Goal: Task Accomplishment & Management: Manage account settings

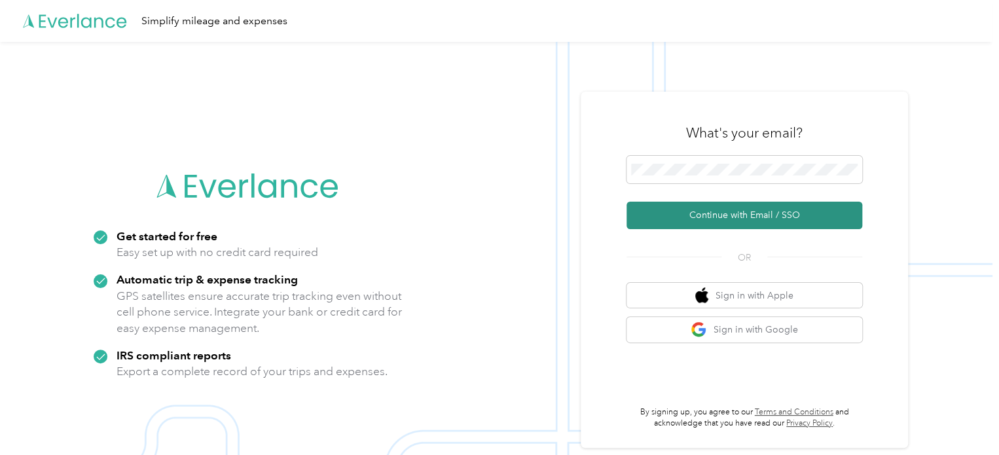
click at [721, 219] on button "Continue with Email / SSO" at bounding box center [745, 215] width 236 height 27
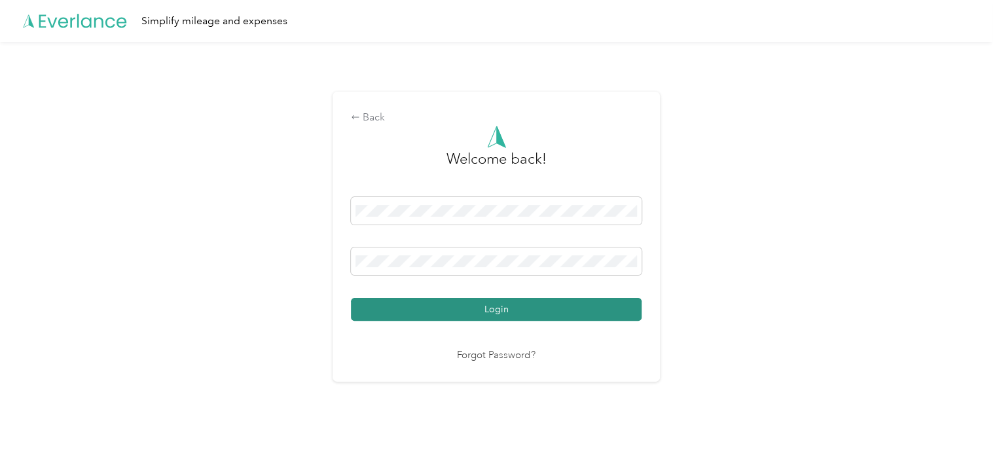
click at [573, 317] on button "Login" at bounding box center [496, 309] width 291 height 23
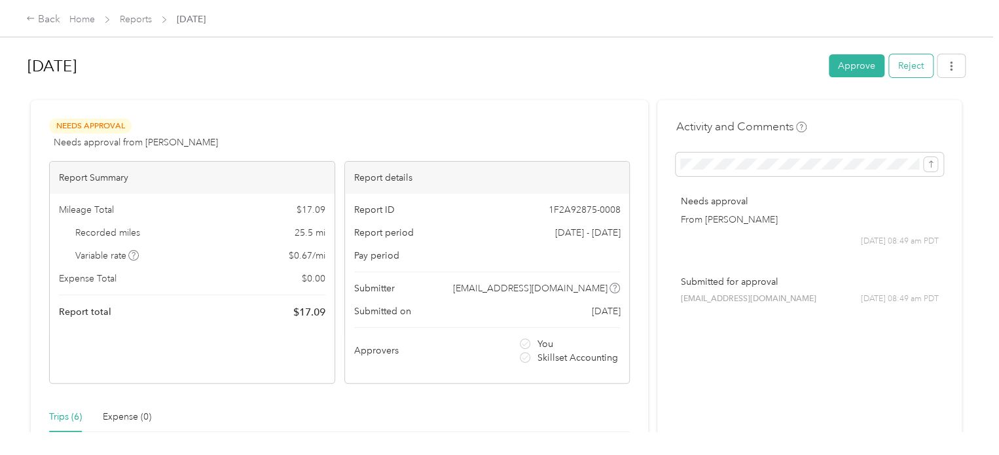
click at [903, 70] on button "Reject" at bounding box center [911, 65] width 44 height 23
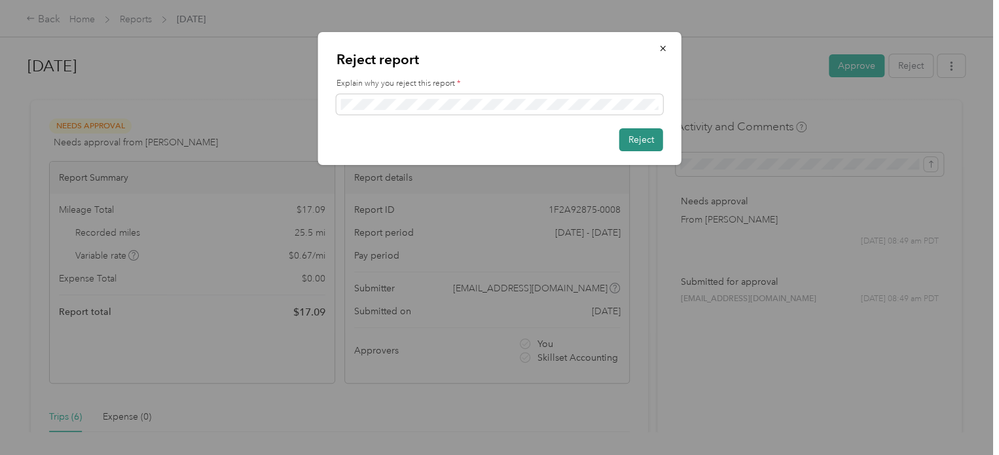
click at [644, 137] on button "Reject" at bounding box center [641, 139] width 44 height 23
